Goal: Information Seeking & Learning: Find specific fact

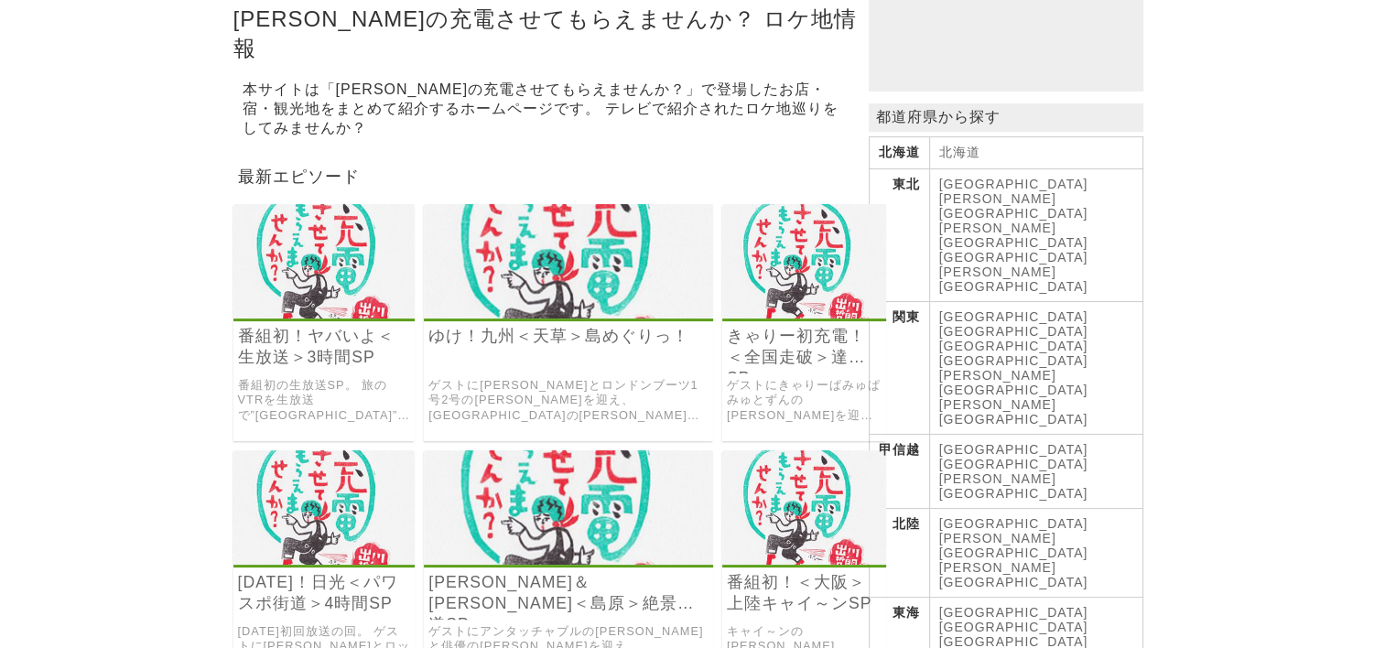
scroll to position [275, 0]
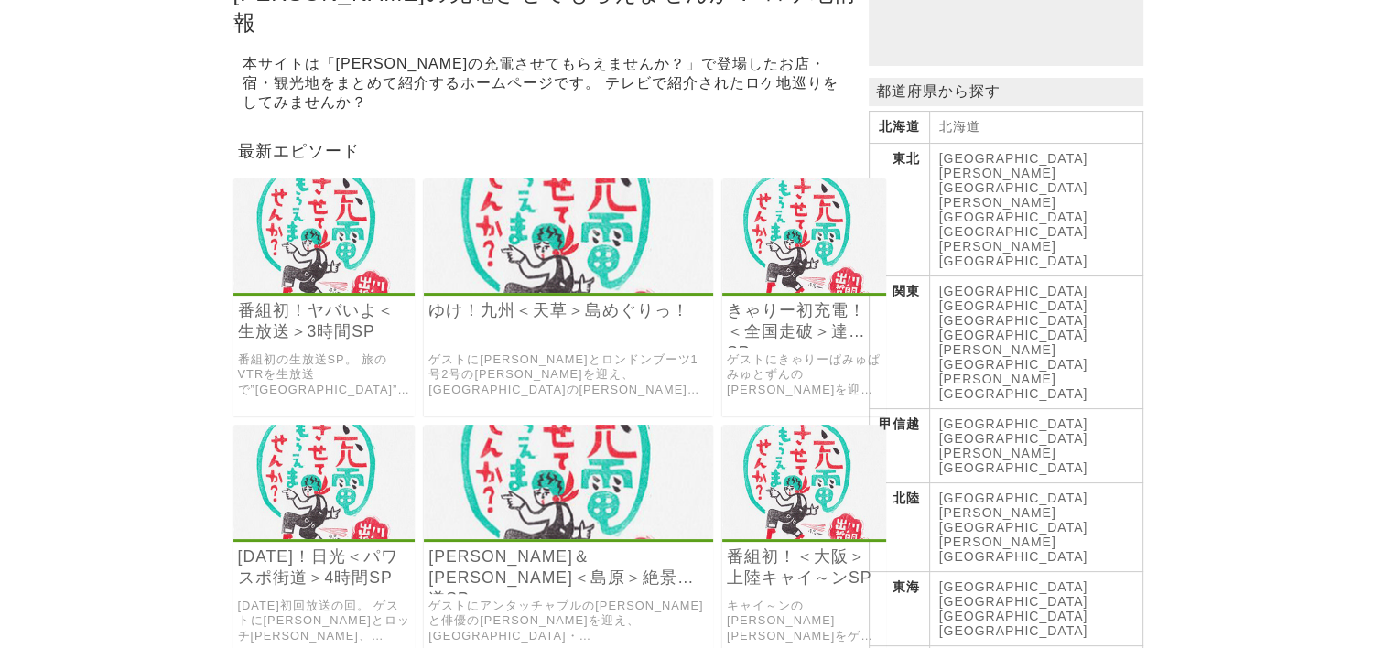
click at [968, 580] on link "[GEOGRAPHIC_DATA]" at bounding box center [1013, 587] width 149 height 15
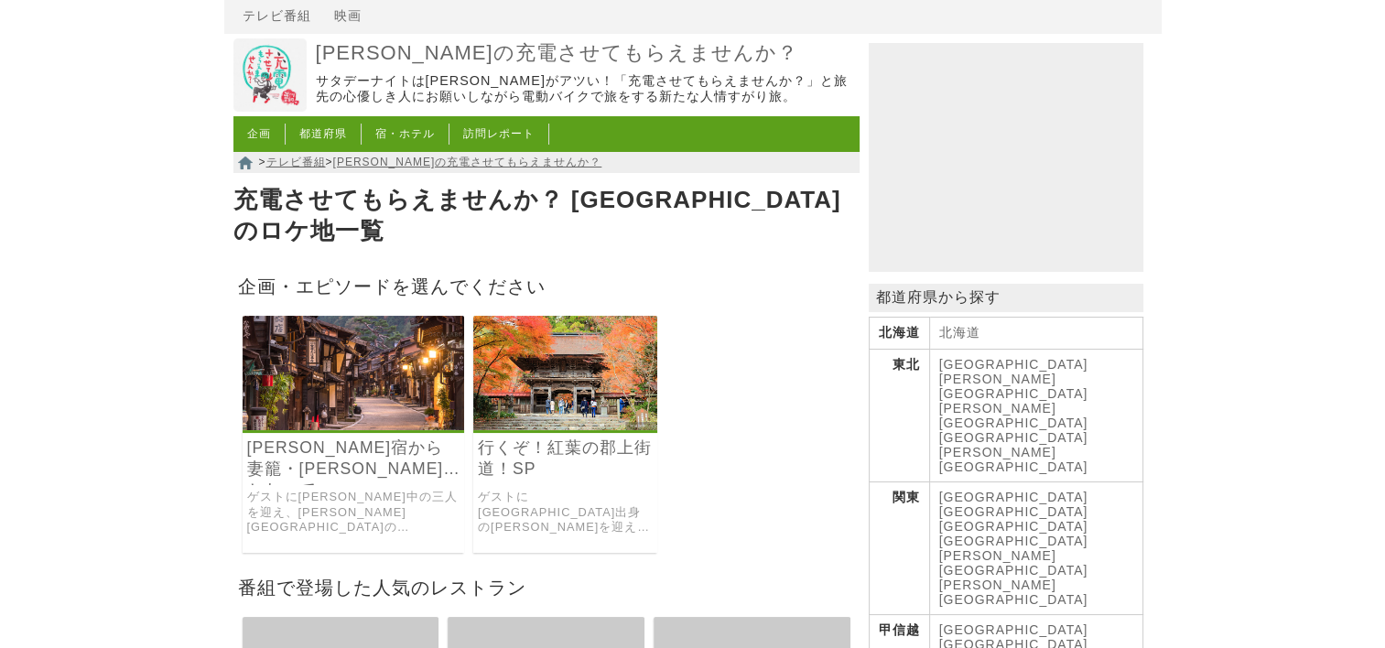
scroll to position [183, 0]
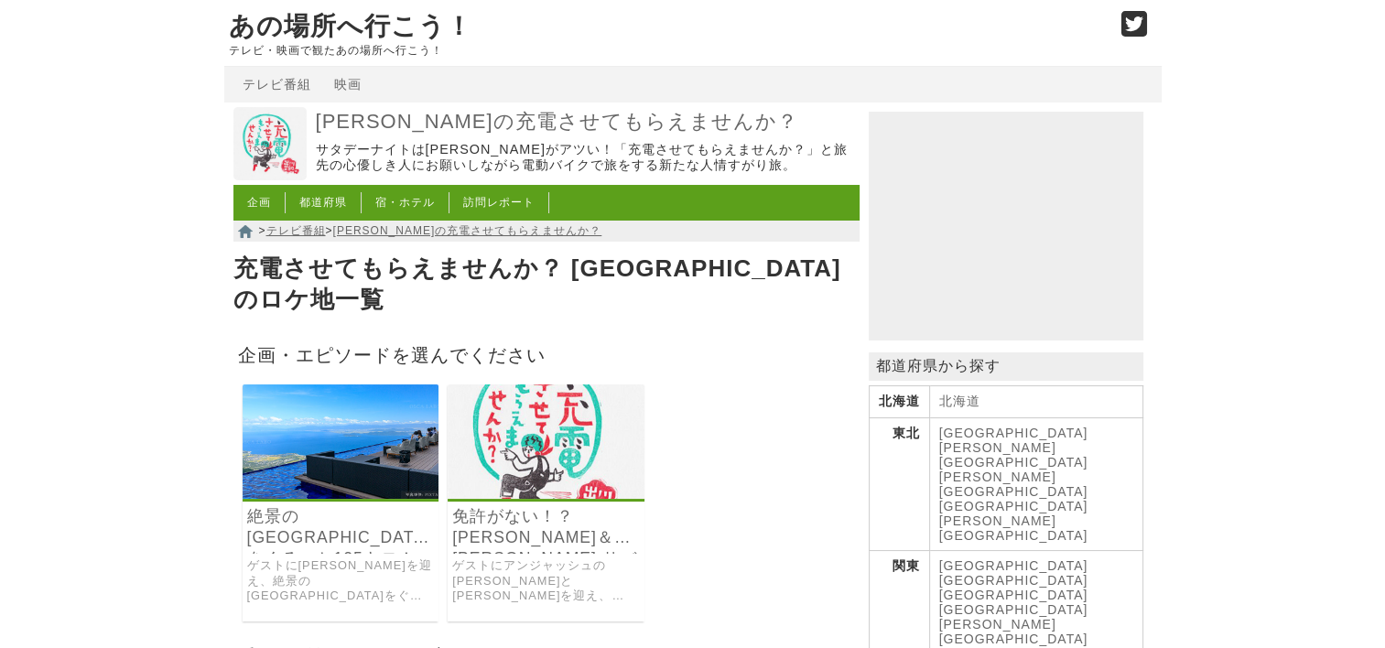
click at [379, 438] on img at bounding box center [341, 442] width 197 height 114
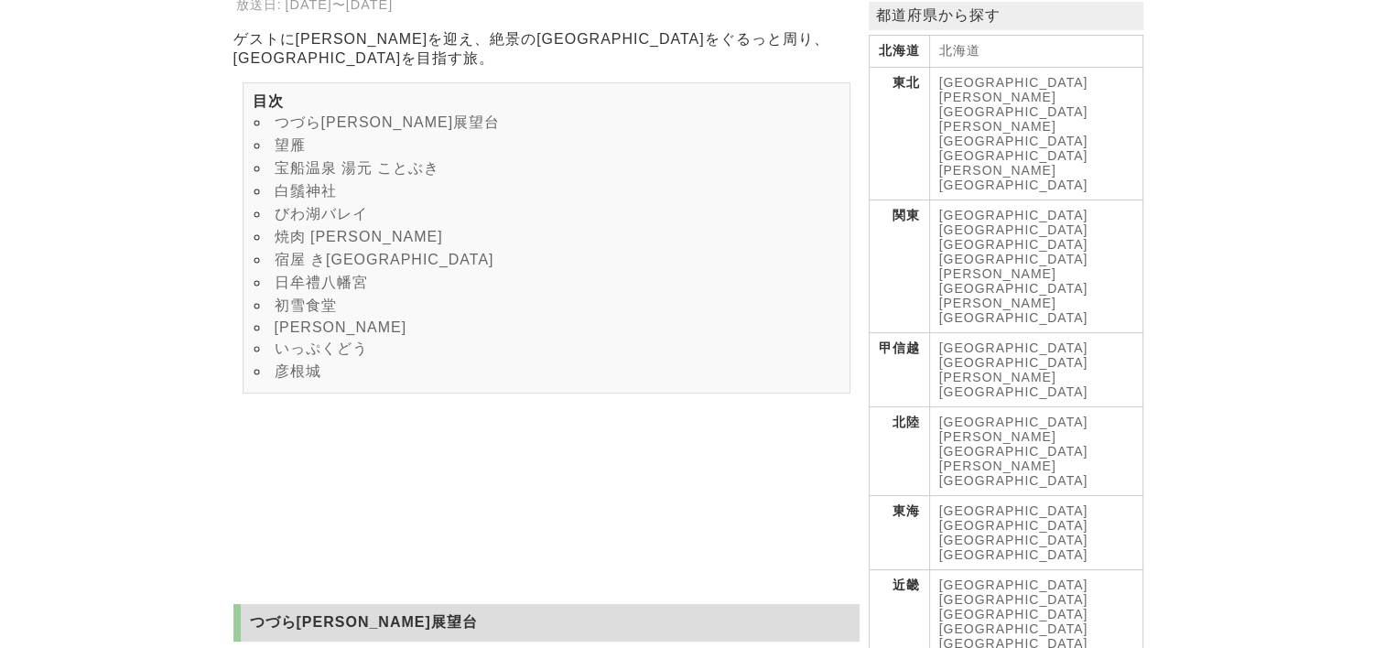
scroll to position [366, 0]
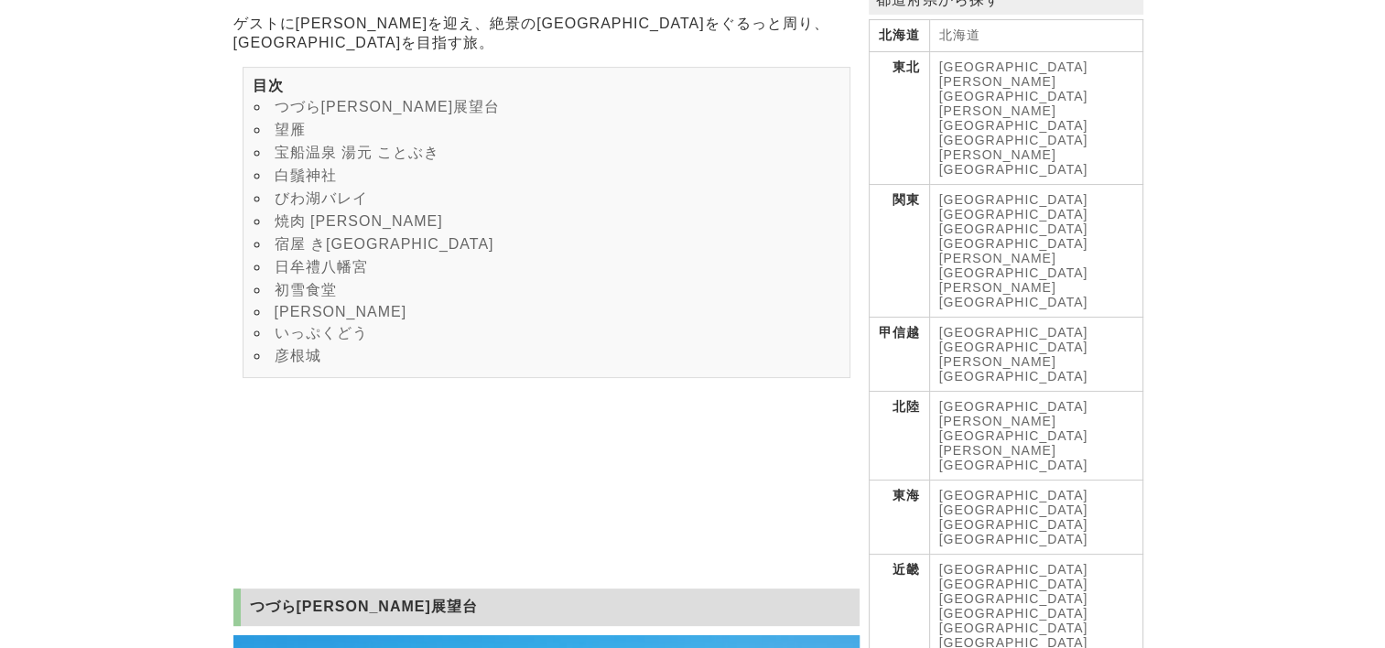
click at [311, 341] on link "いっぷくどう" at bounding box center [321, 333] width 93 height 16
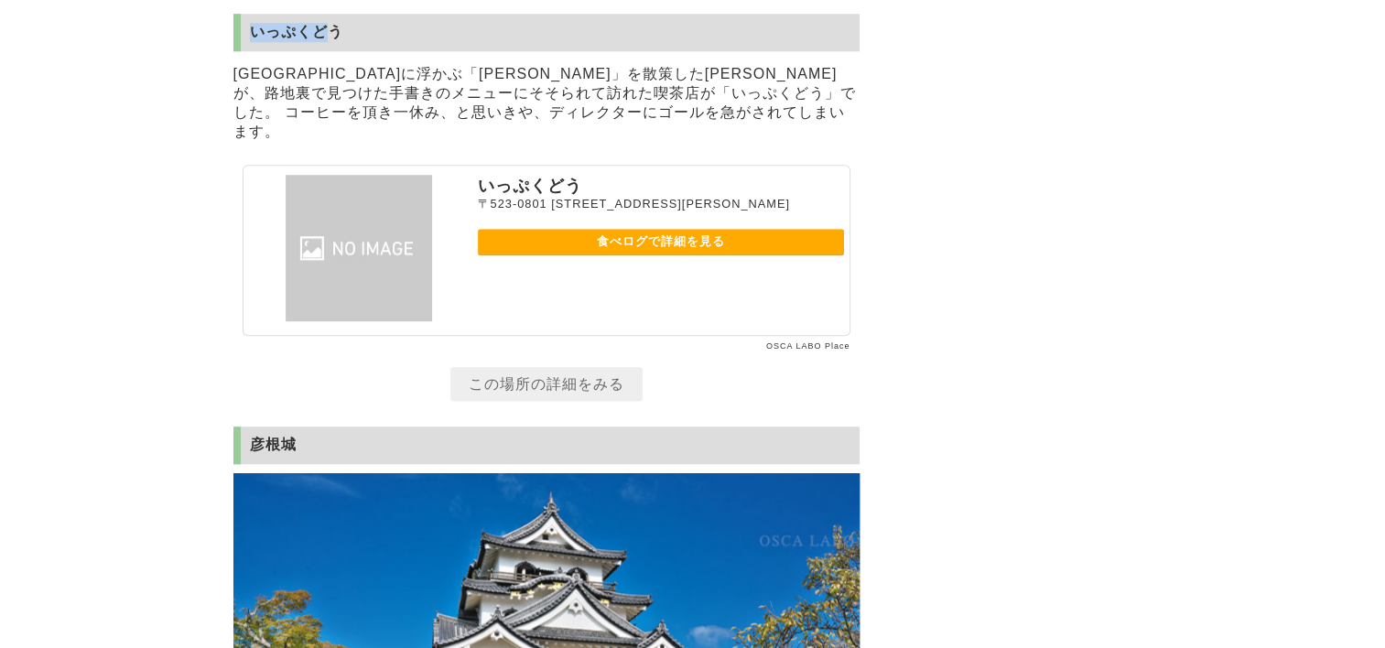
scroll to position [8429, 0]
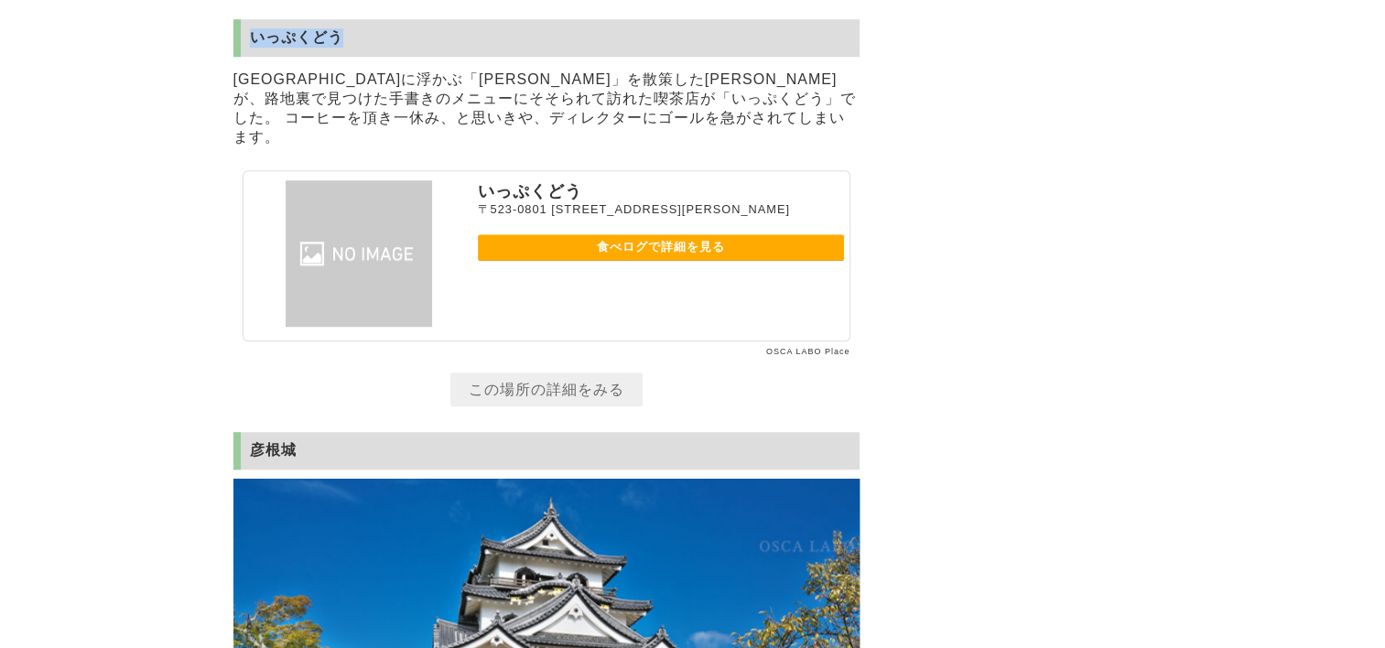
drag, startPoint x: 251, startPoint y: 18, endPoint x: 337, endPoint y: 33, distance: 87.3
click at [337, 33] on h2 "いっぷくどう" at bounding box center [546, 38] width 626 height 38
drag, startPoint x: 337, startPoint y: 33, endPoint x: 288, endPoint y: 38, distance: 49.7
copy h2 "いっぷくどう"
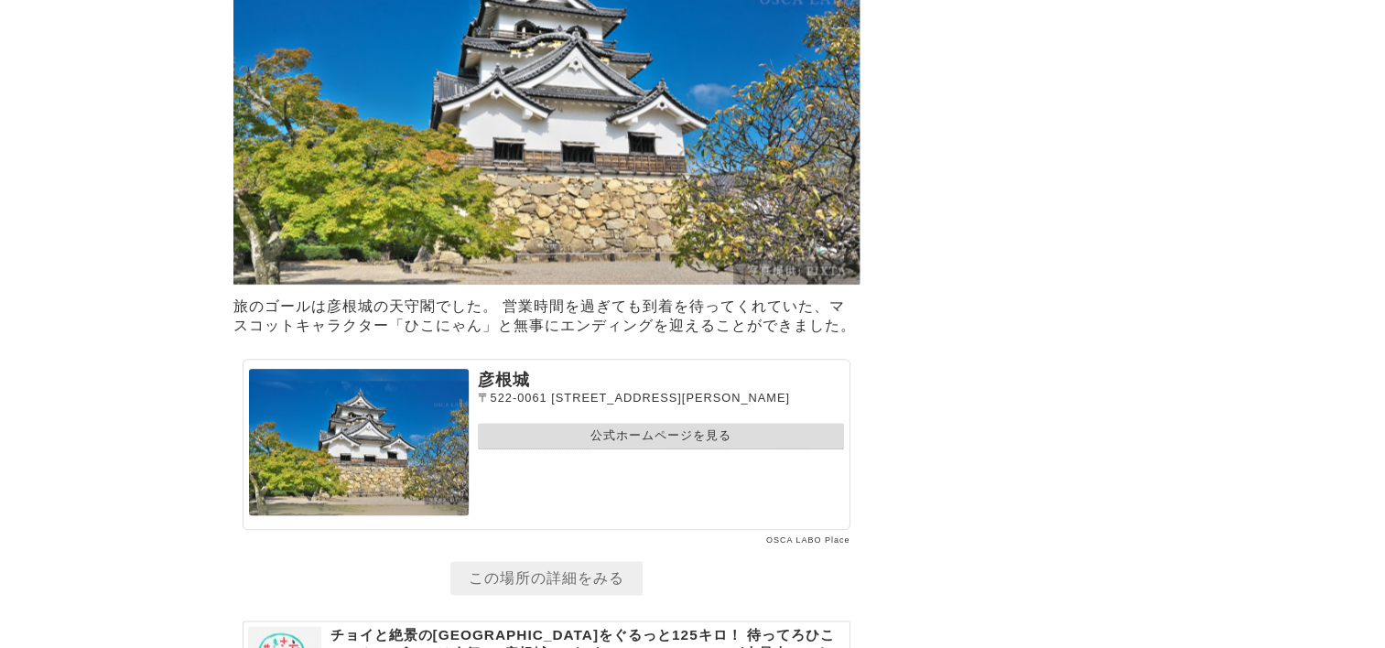
scroll to position [8978, 0]
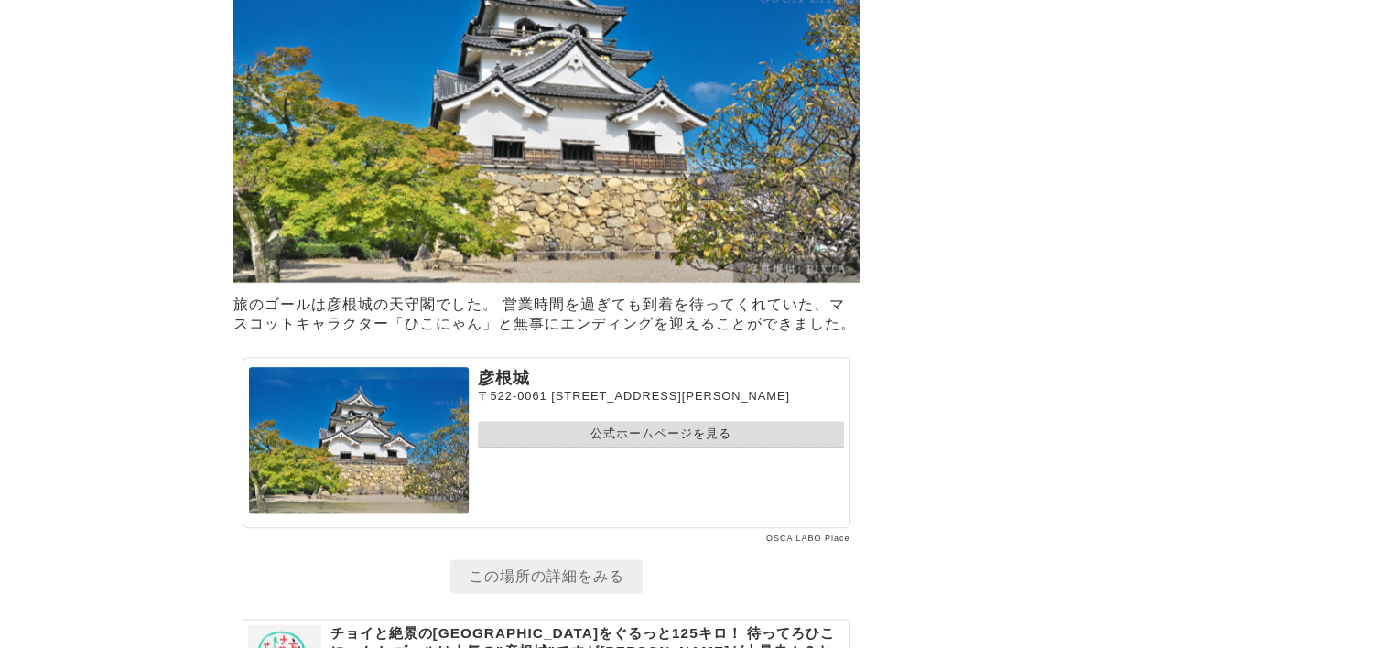
click at [703, 441] on link "公式ホームページを見る" at bounding box center [661, 434] width 366 height 27
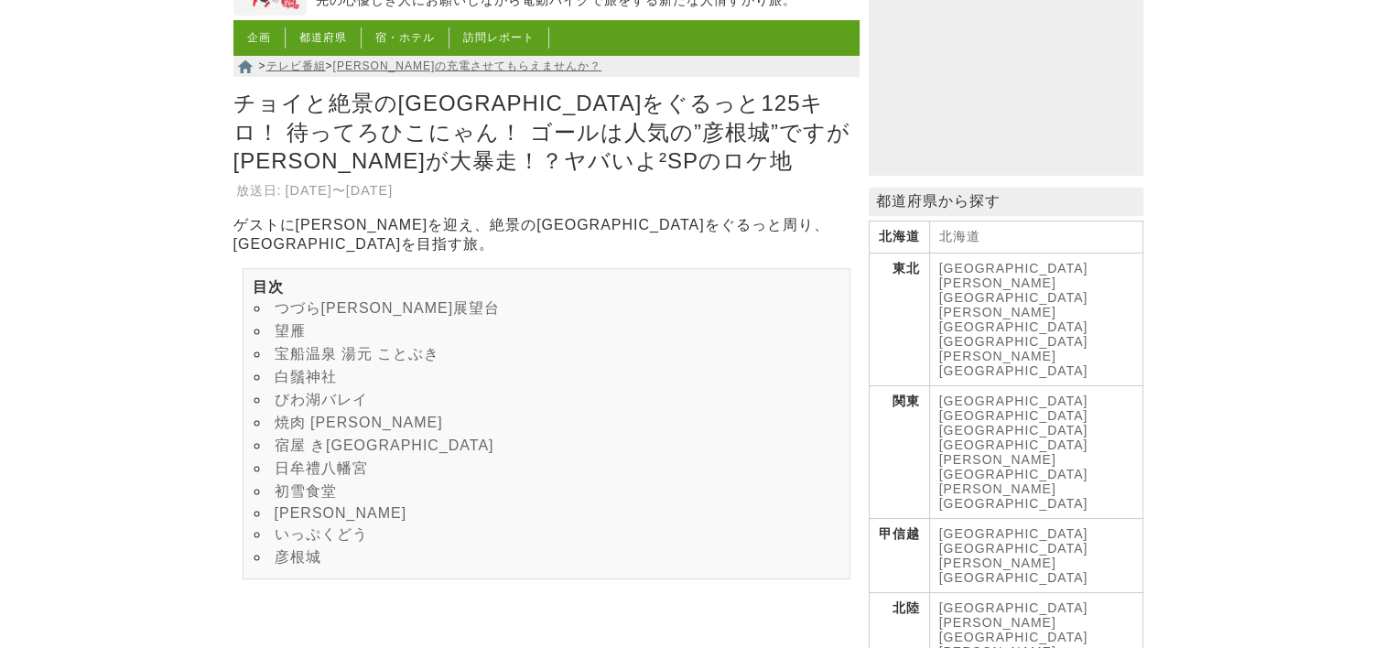
scroll to position [366, 0]
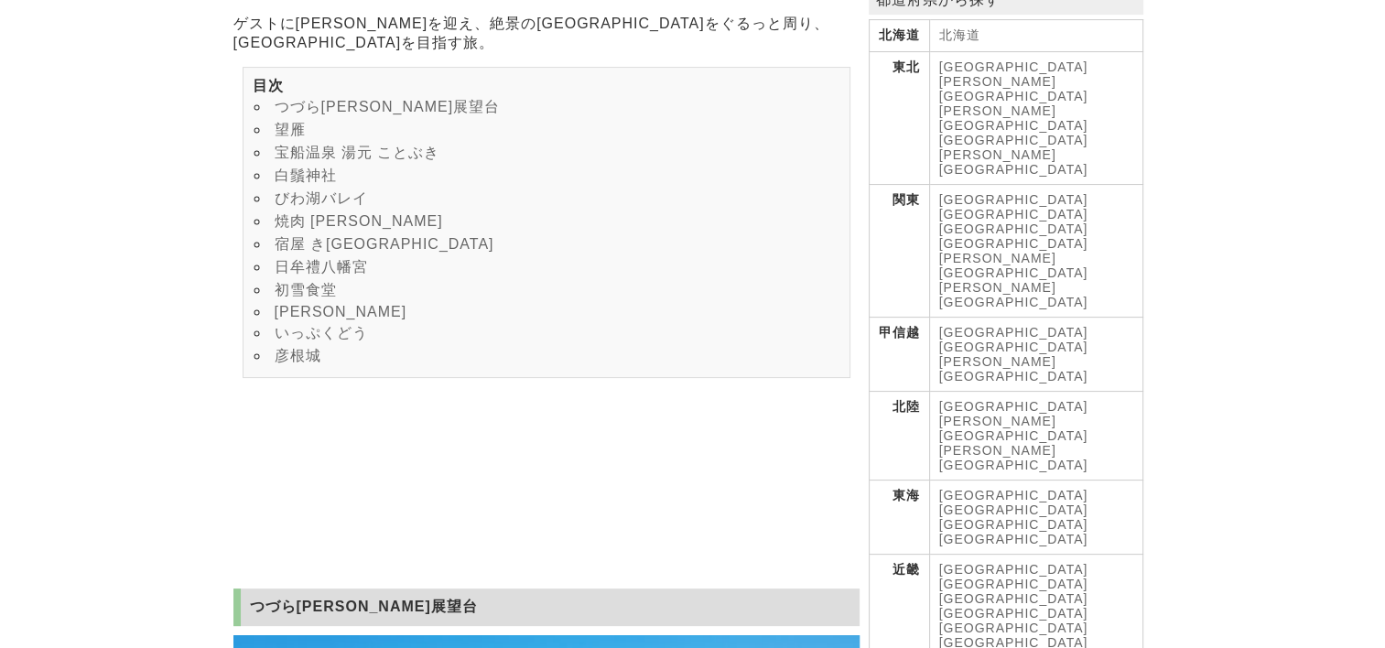
click at [965, 562] on link "[GEOGRAPHIC_DATA]" at bounding box center [1013, 569] width 149 height 15
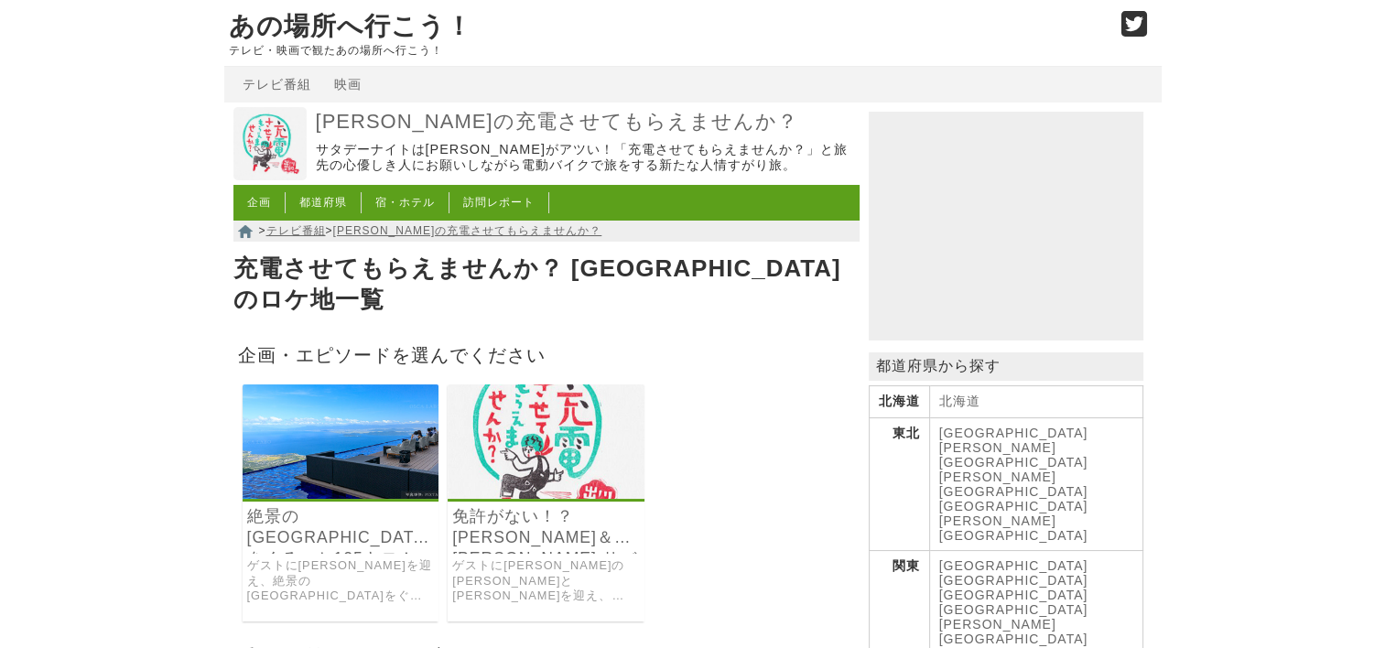
click at [542, 486] on link at bounding box center [546, 494] width 197 height 16
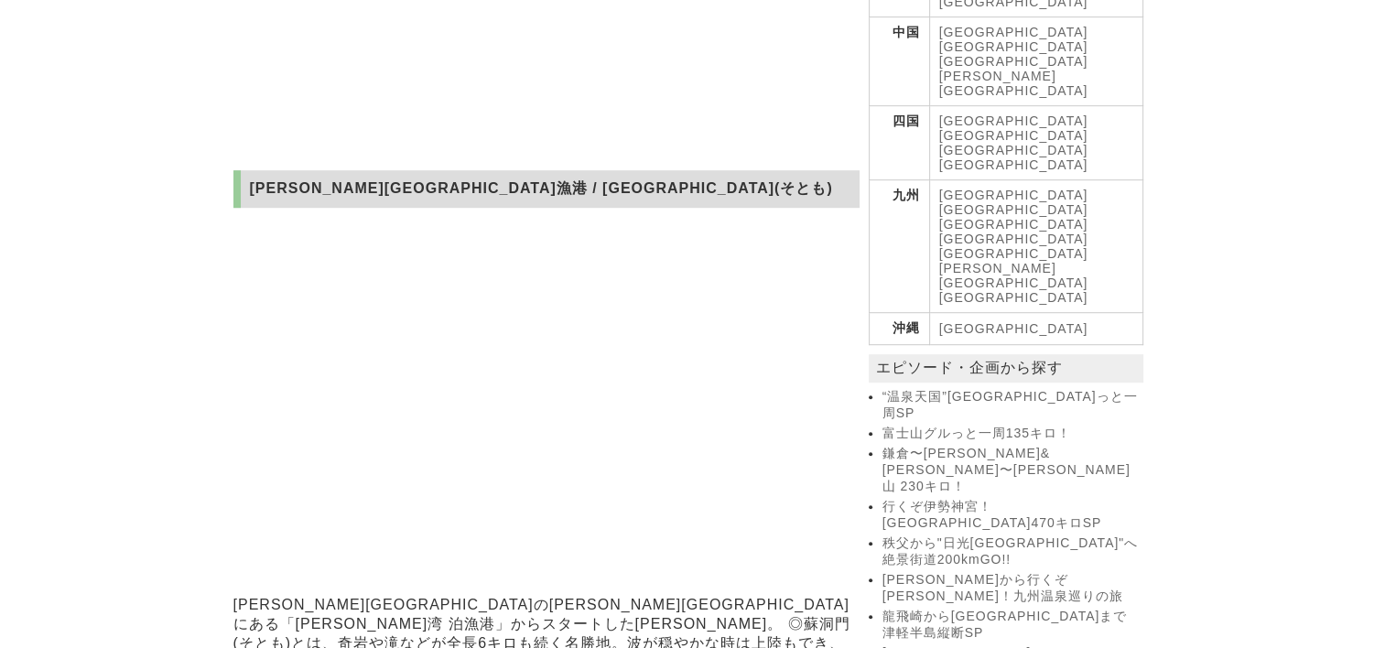
scroll to position [1007, 0]
